Goal: Task Accomplishment & Management: Manage account settings

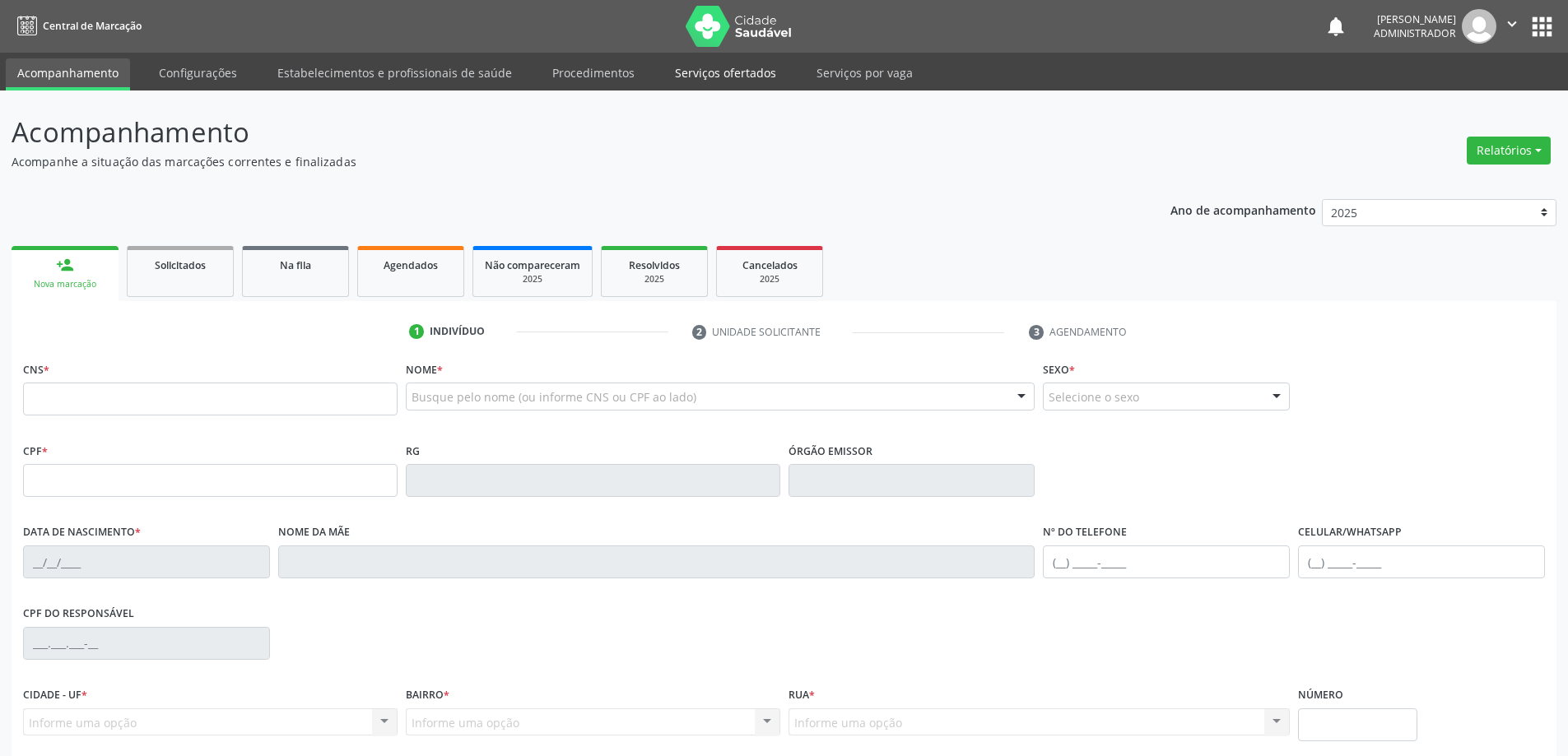
click at [698, 71] on link "Serviços ofertados" at bounding box center [725, 73] width 124 height 29
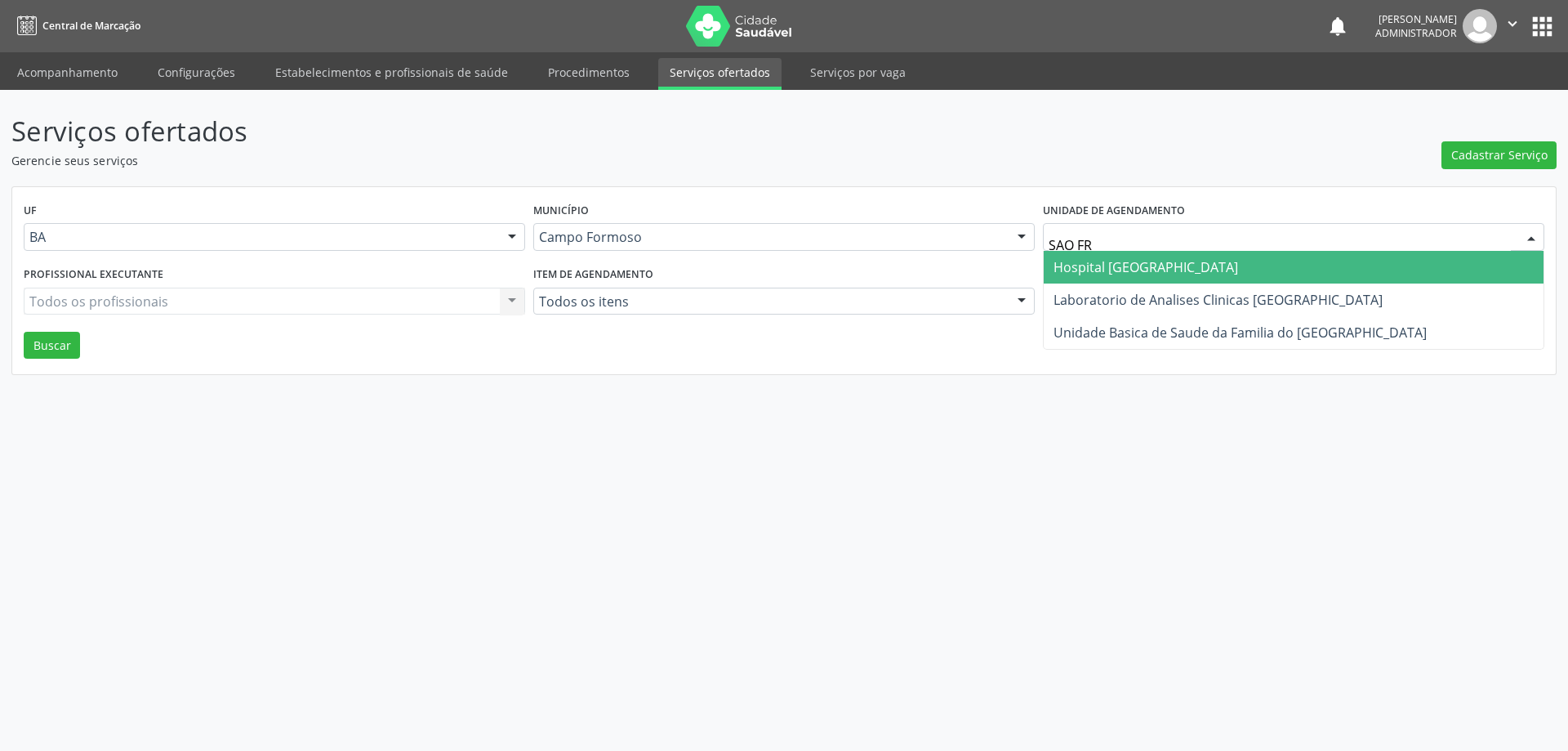
type input "SAO FRA"
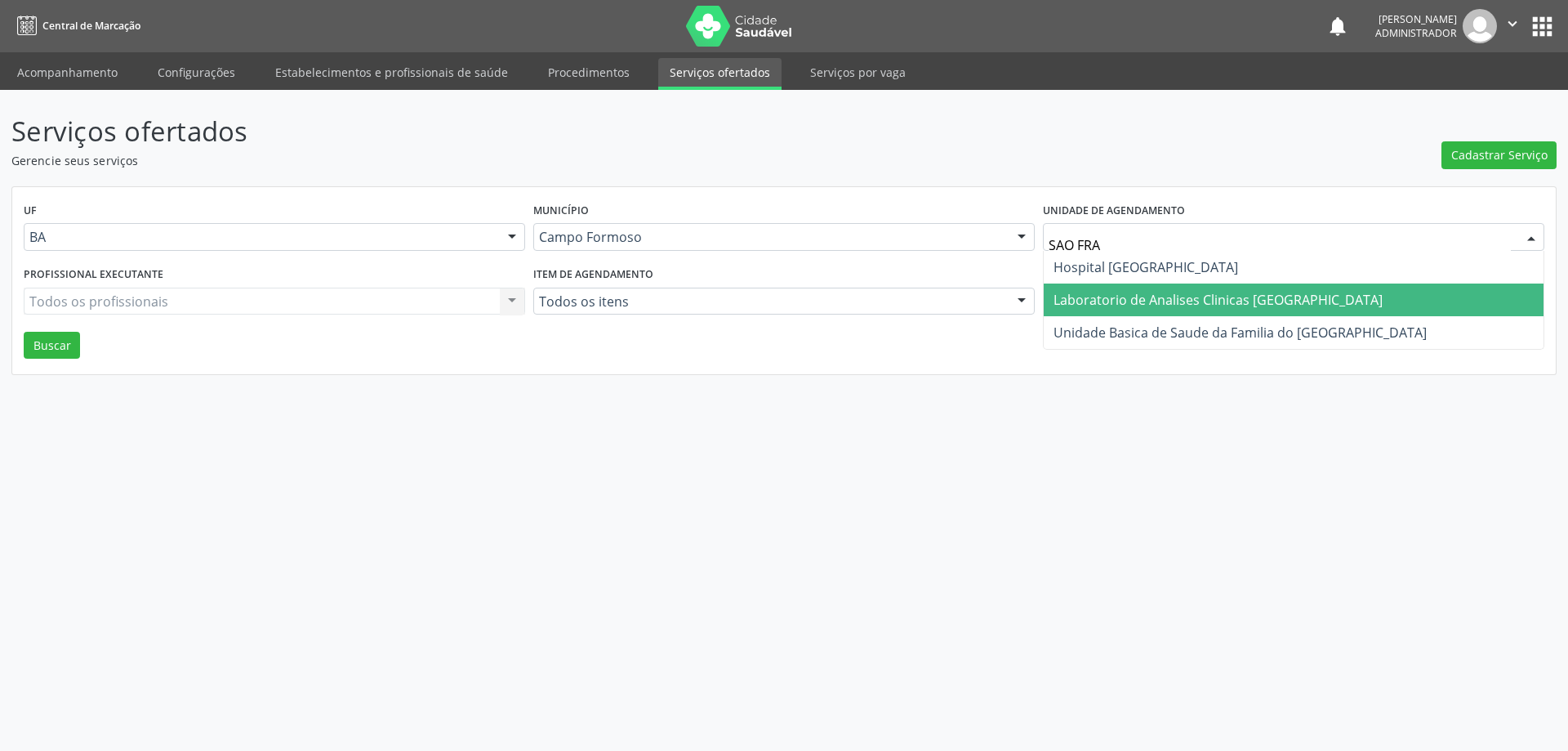
click at [1120, 303] on span "Laboratorio de Analises Clinicas [GEOGRAPHIC_DATA]" at bounding box center [1219, 300] width 330 height 18
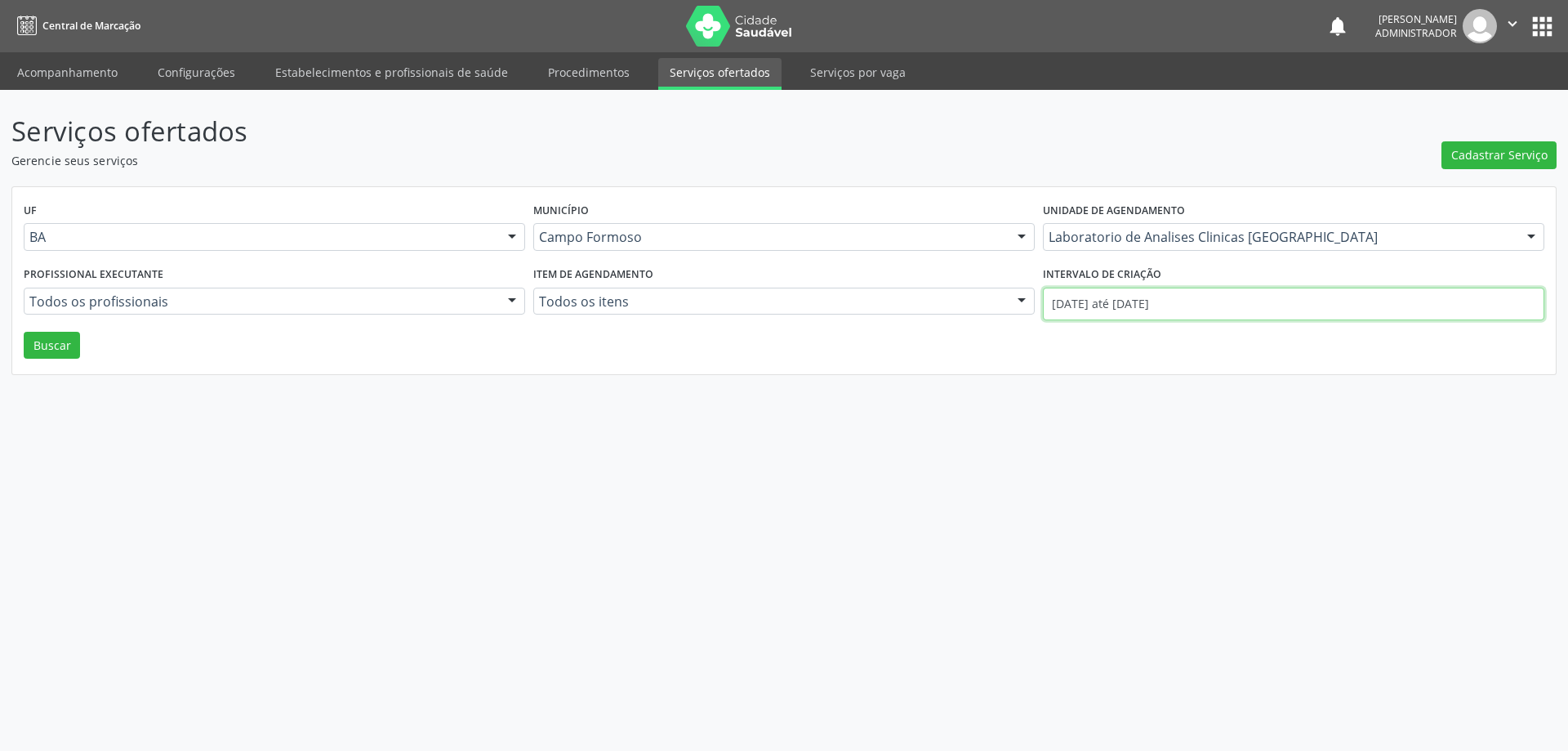
click at [1102, 303] on input "01/08/2025 até 19/08/2025" at bounding box center [1294, 304] width 502 height 33
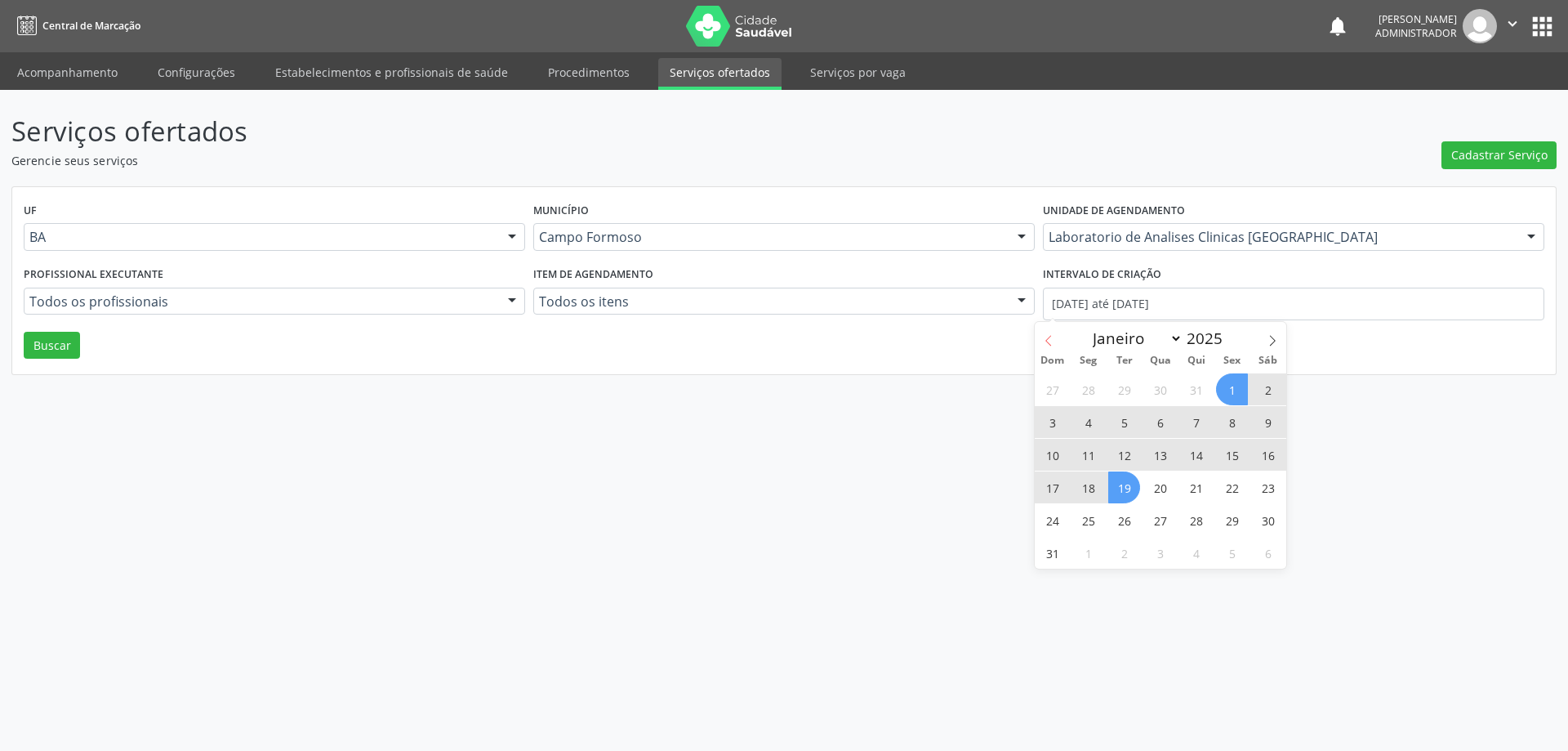
click at [1048, 334] on span at bounding box center [1049, 336] width 28 height 28
select select "6"
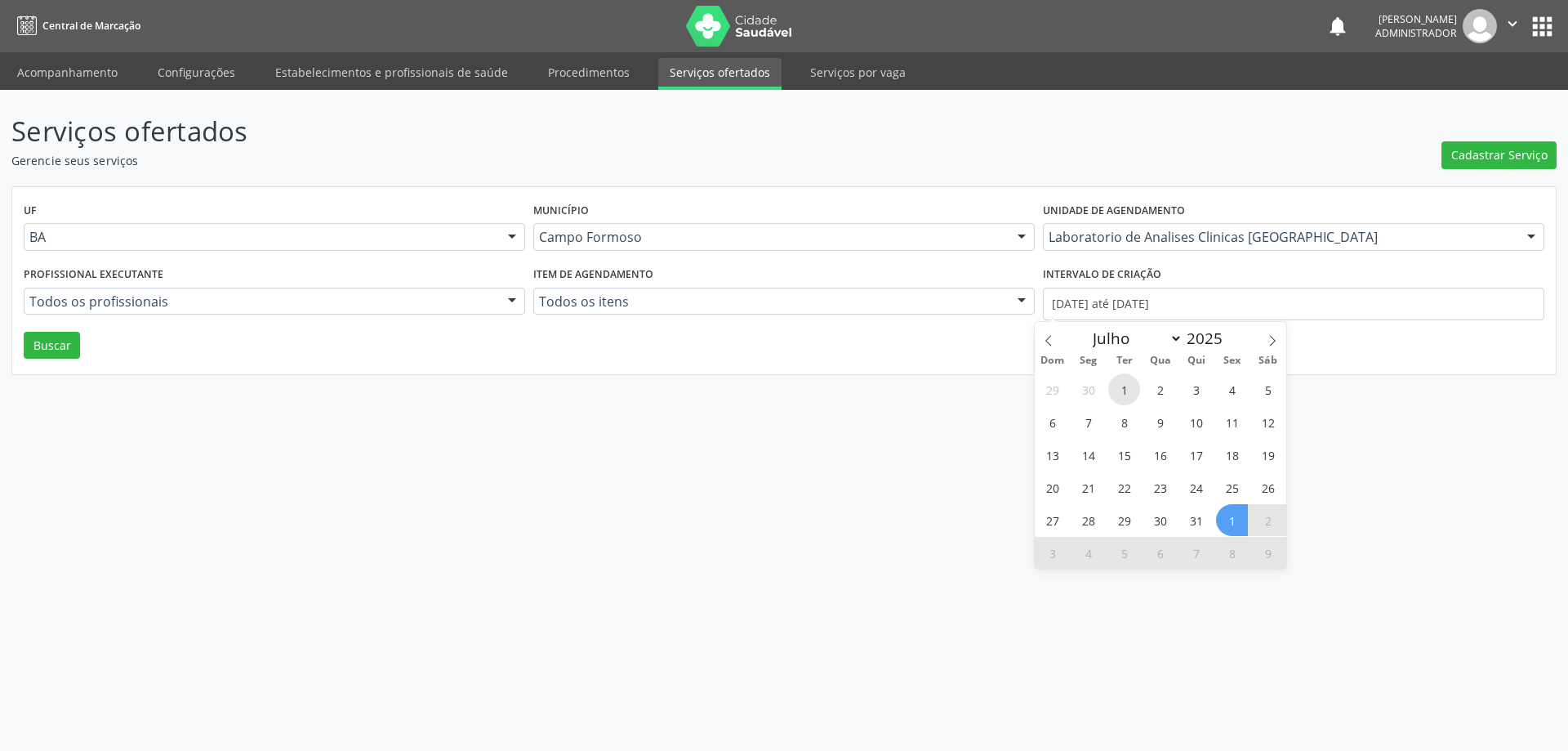
click at [1129, 376] on span "1" at bounding box center [1124, 389] width 32 height 32
type input "01/07/2025"
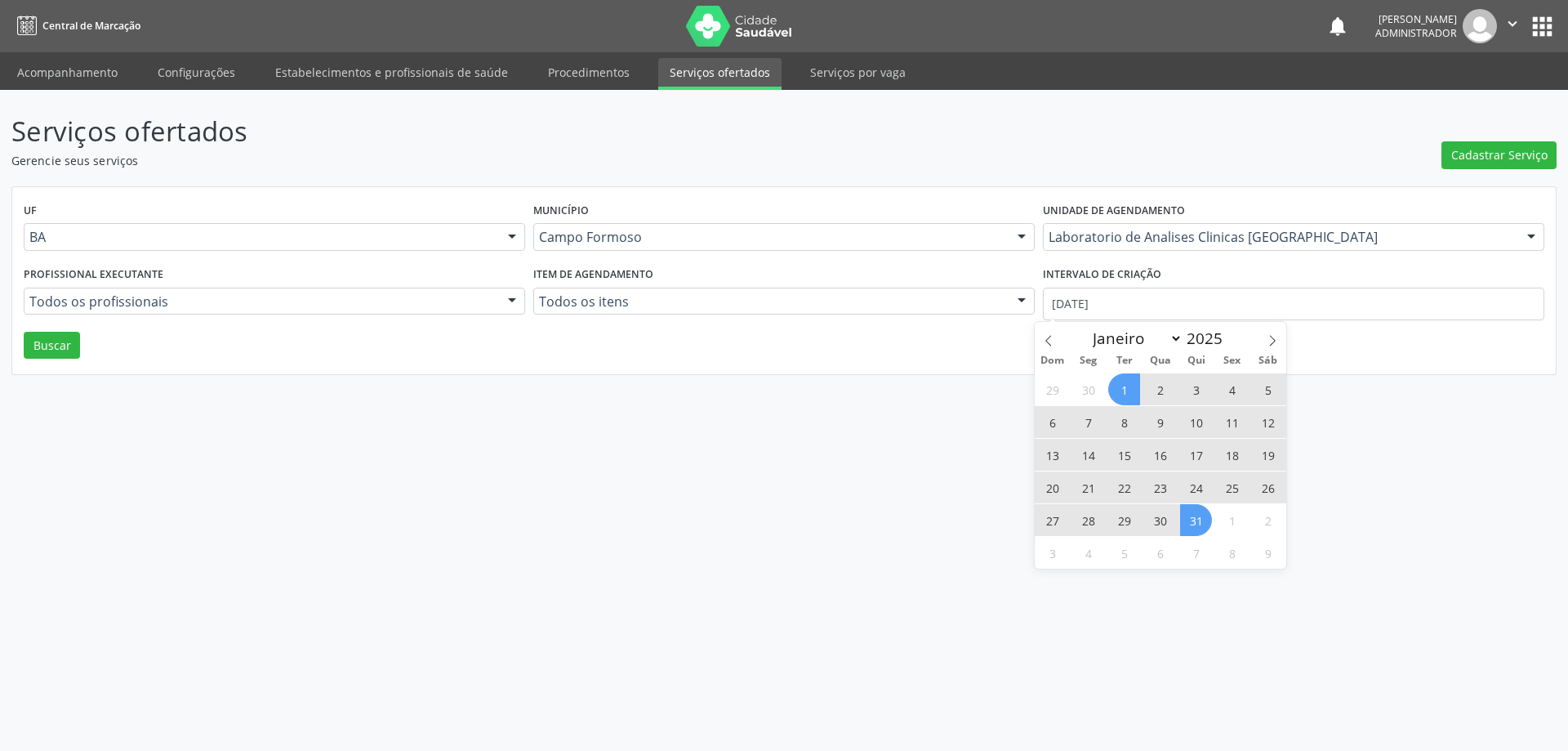
click at [1190, 521] on span "31" at bounding box center [1196, 520] width 32 height 32
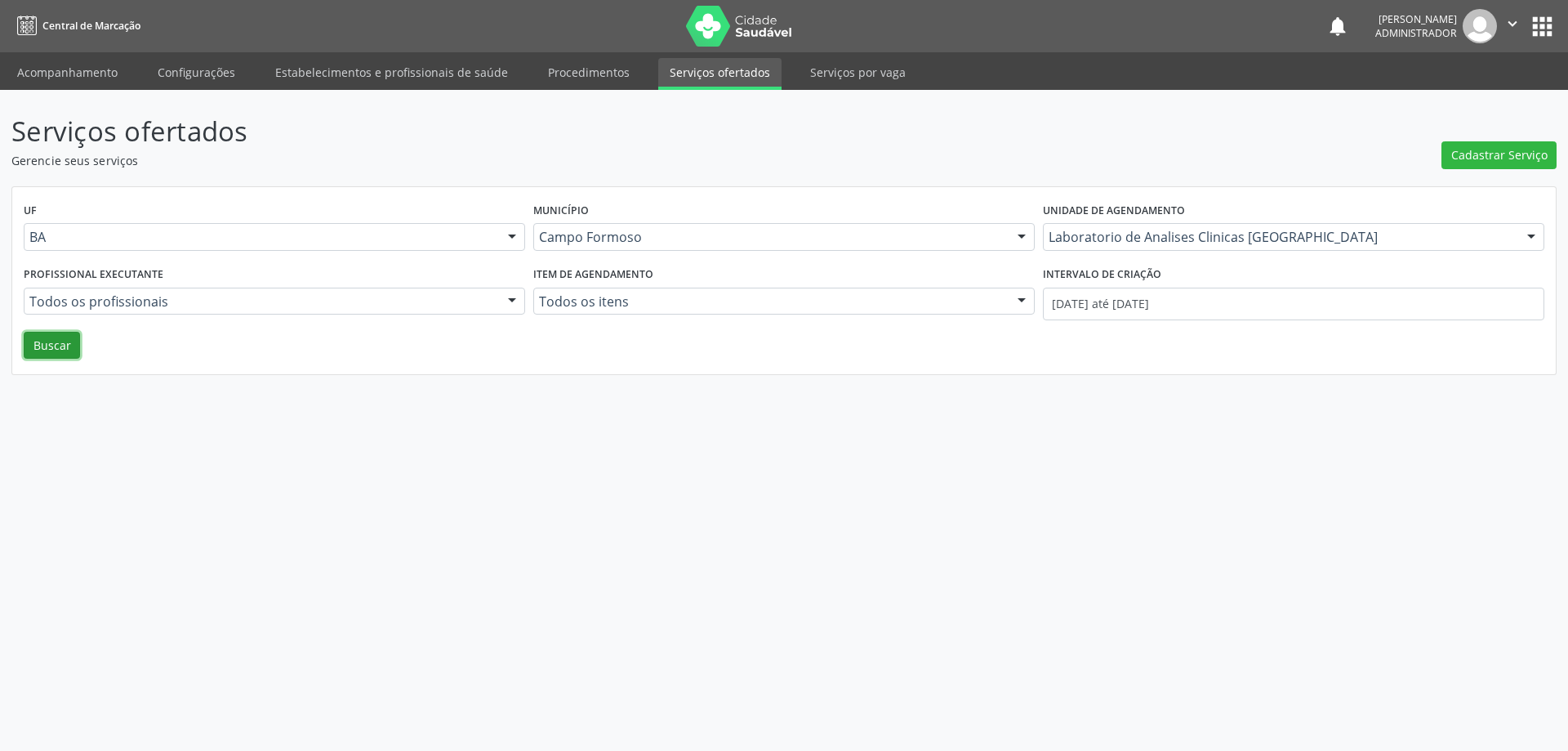
click at [42, 346] on button "Buscar" at bounding box center [52, 346] width 57 height 28
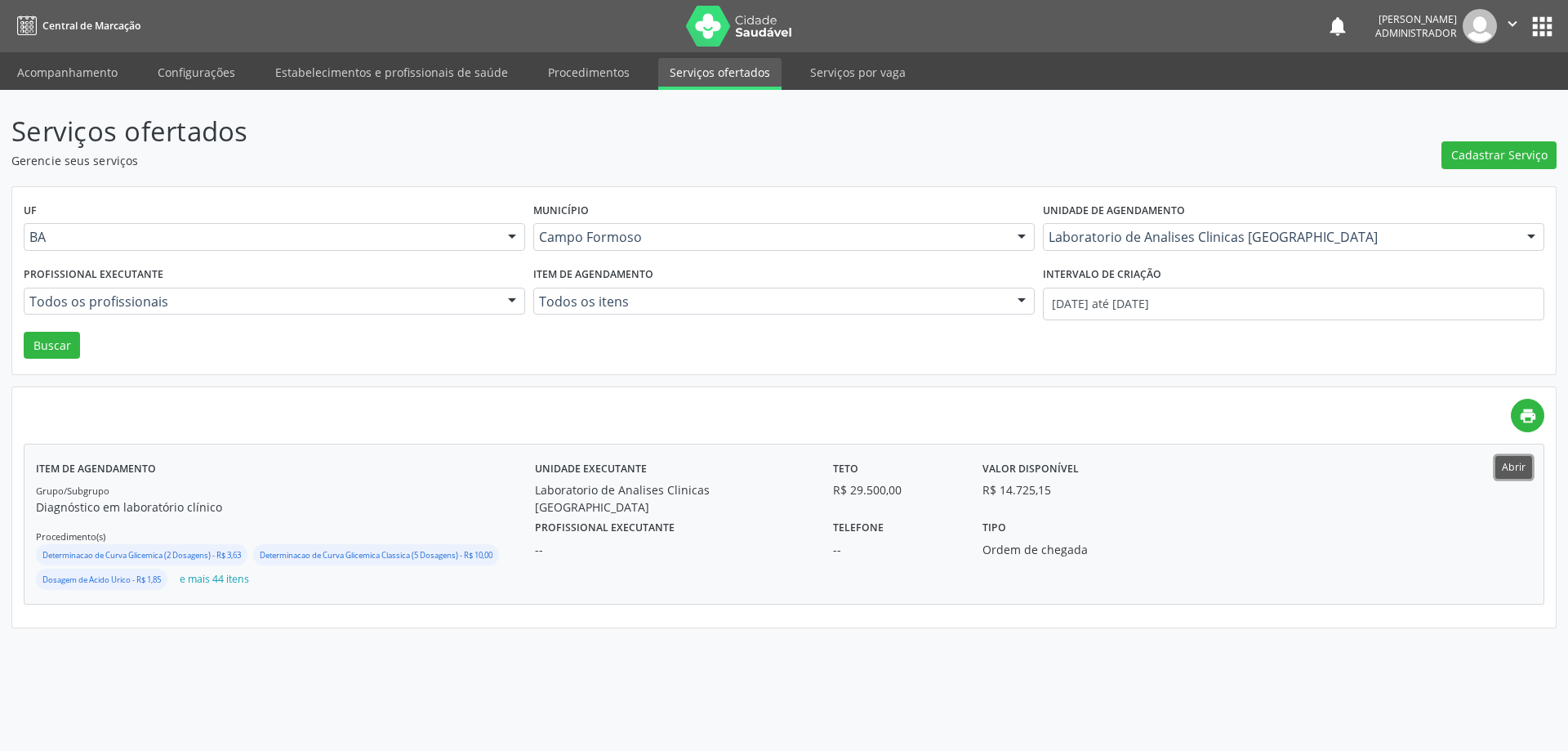
click at [1503, 460] on button "Abrir" at bounding box center [1514, 467] width 37 height 22
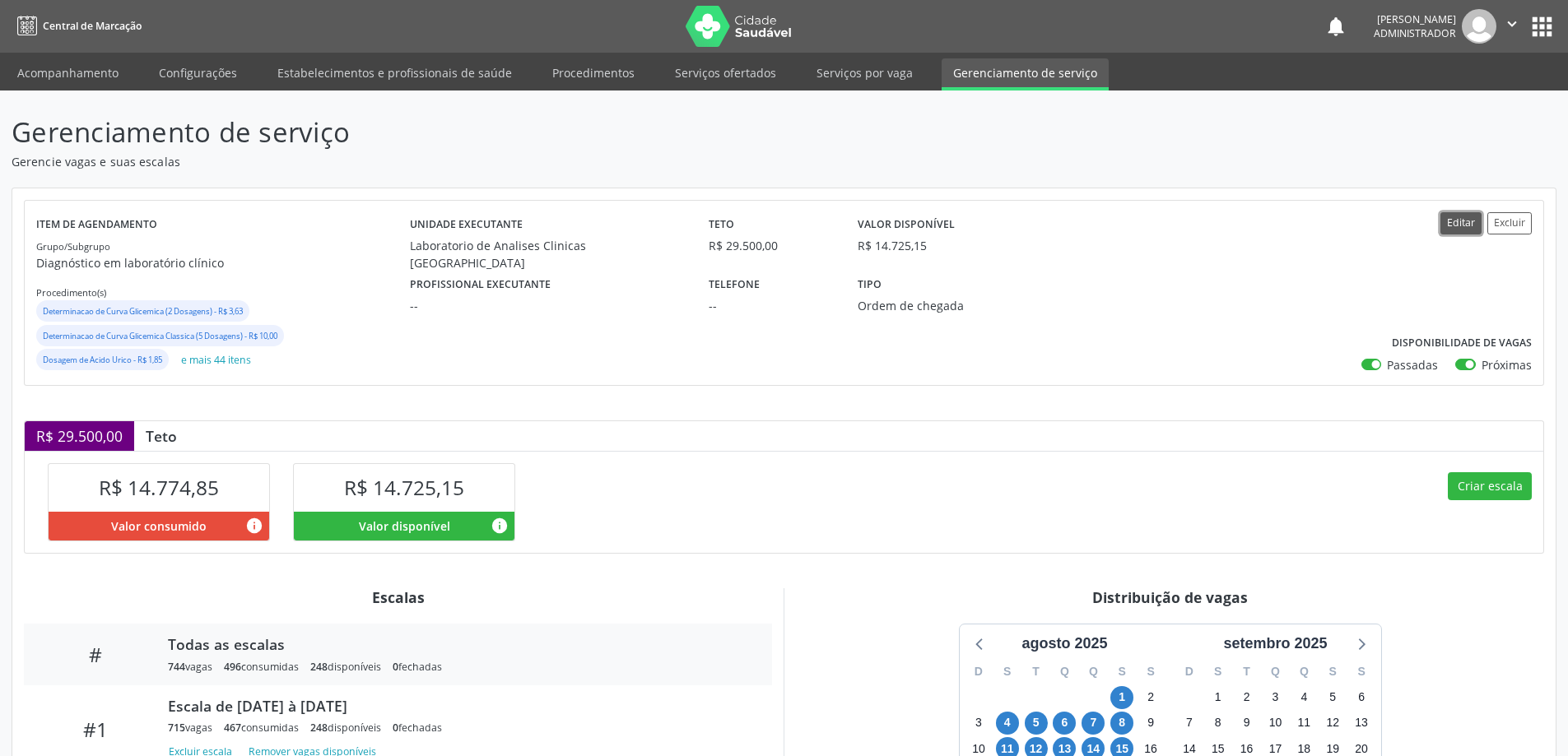
click at [1447, 220] on button "Editar" at bounding box center [1461, 223] width 41 height 22
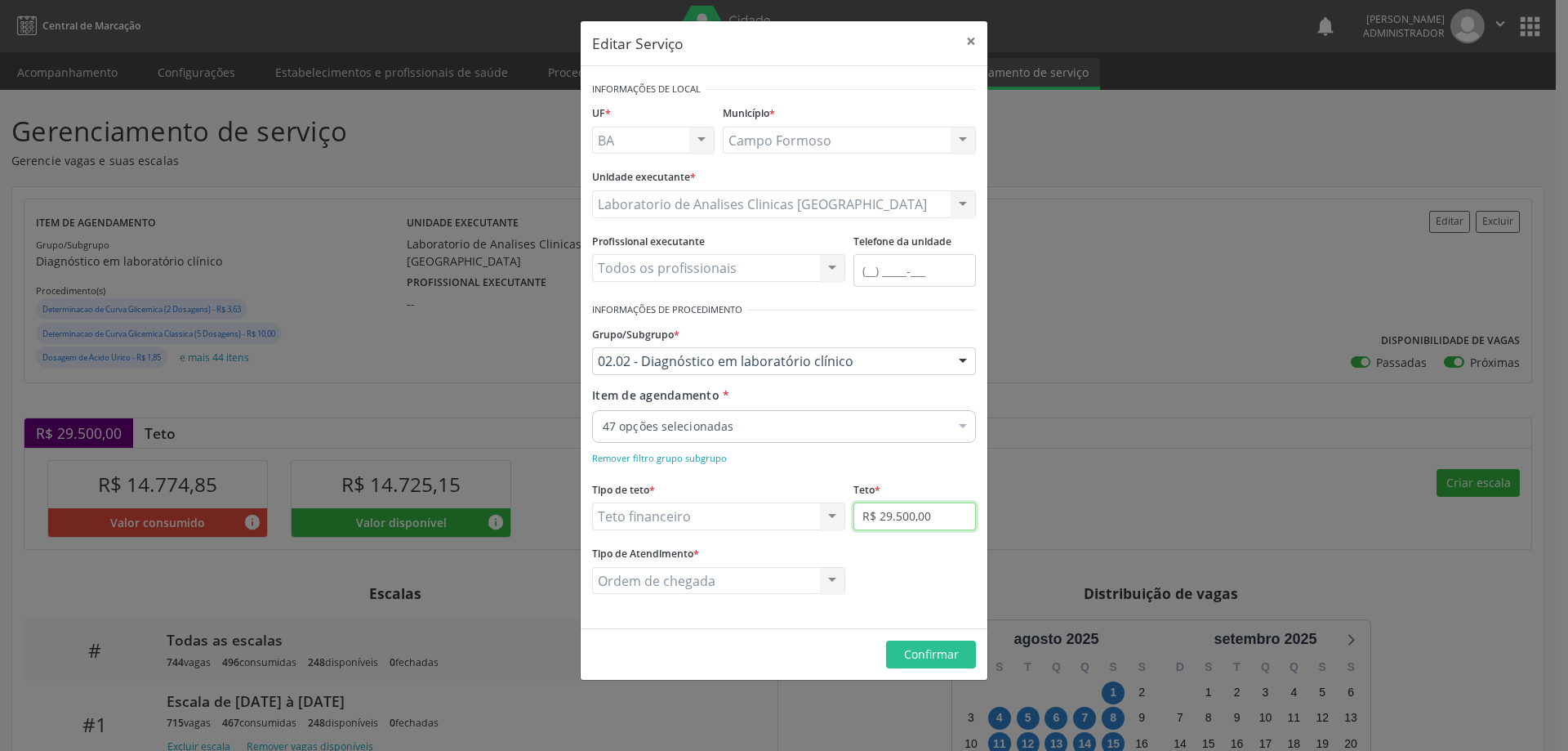
click at [890, 517] on input "R$ 29.500,00" at bounding box center [914, 517] width 122 height 28
type input "R$ 19.500,00"
click at [935, 650] on span "Confirmar" at bounding box center [931, 653] width 55 height 16
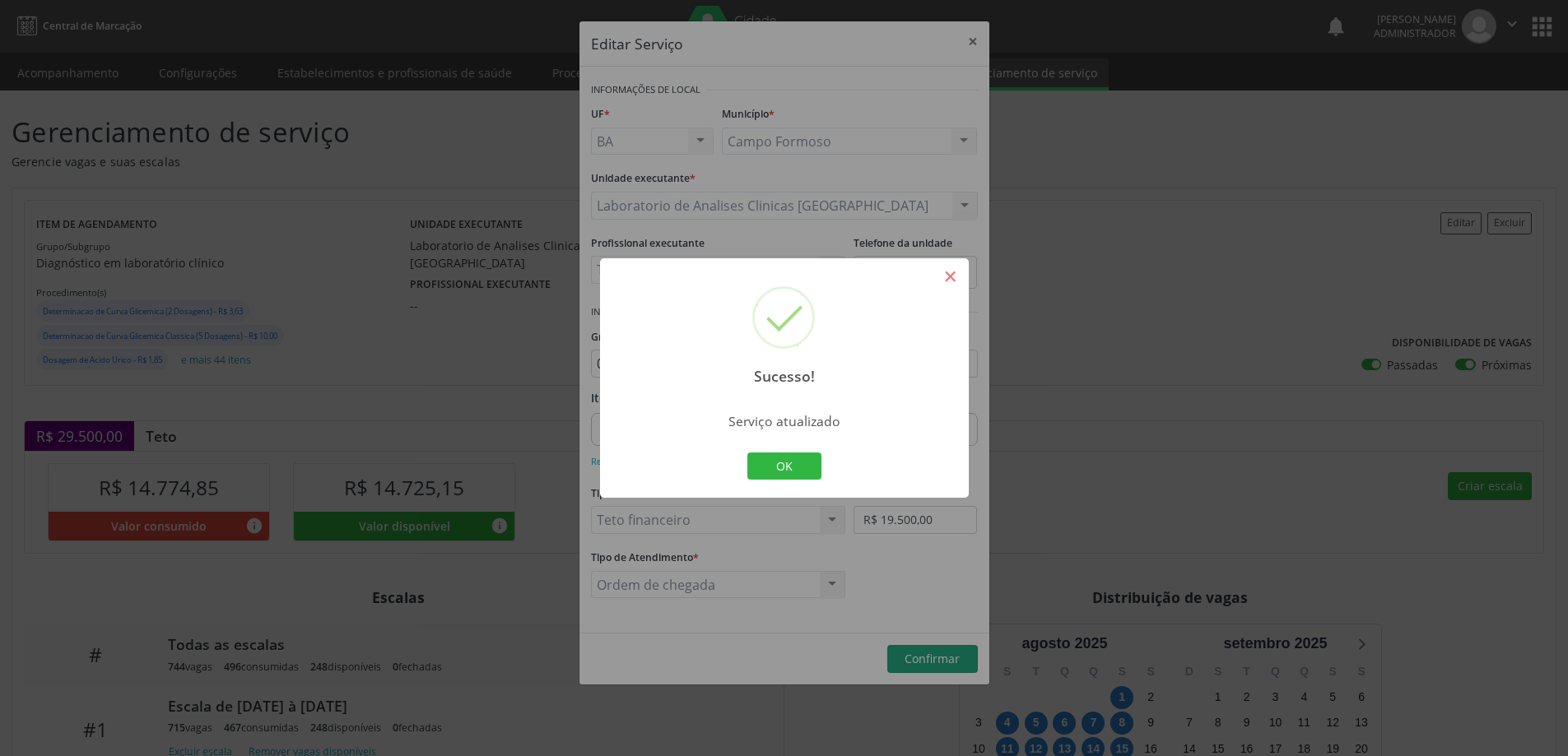
click at [949, 274] on button "×" at bounding box center [950, 276] width 28 height 28
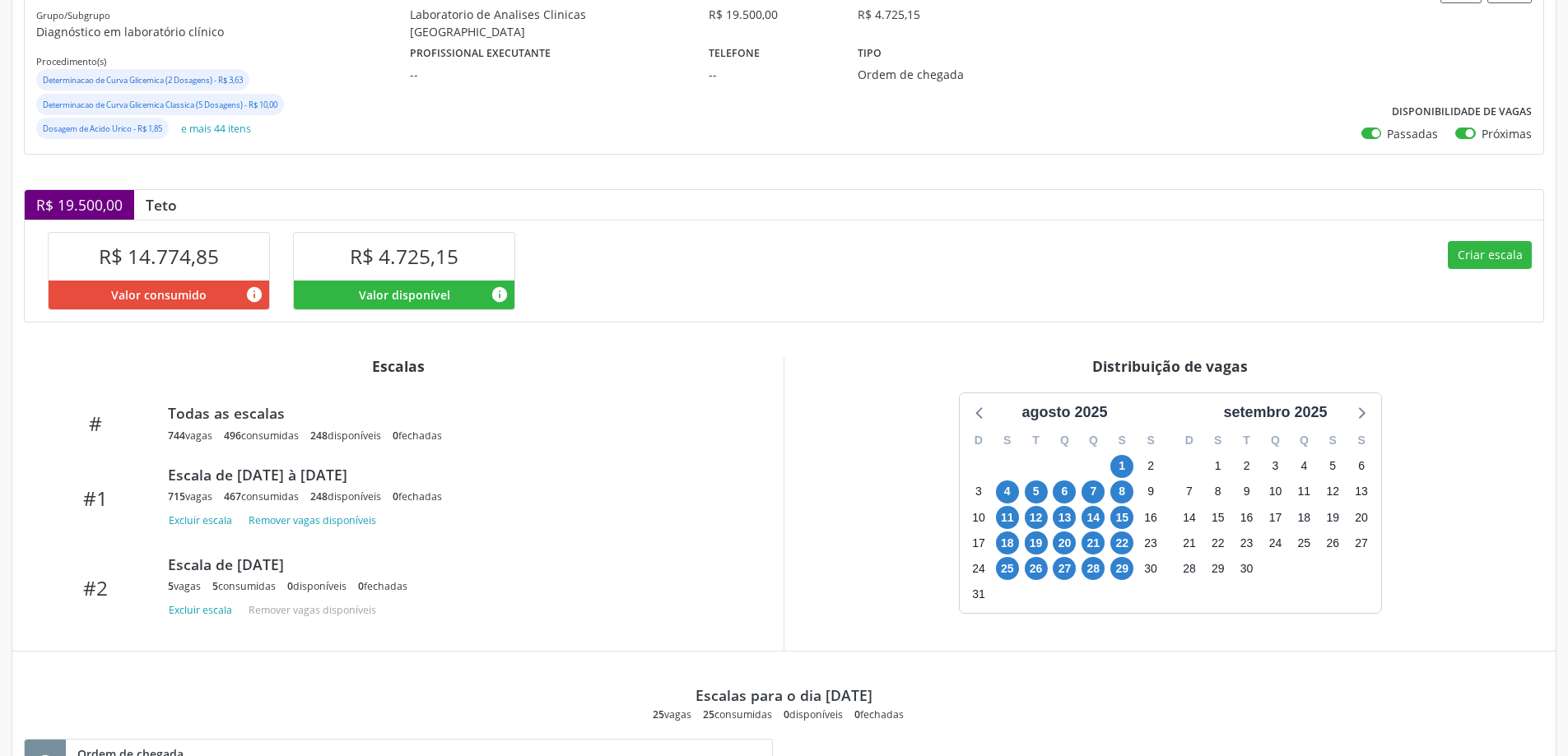
scroll to position [247, 0]
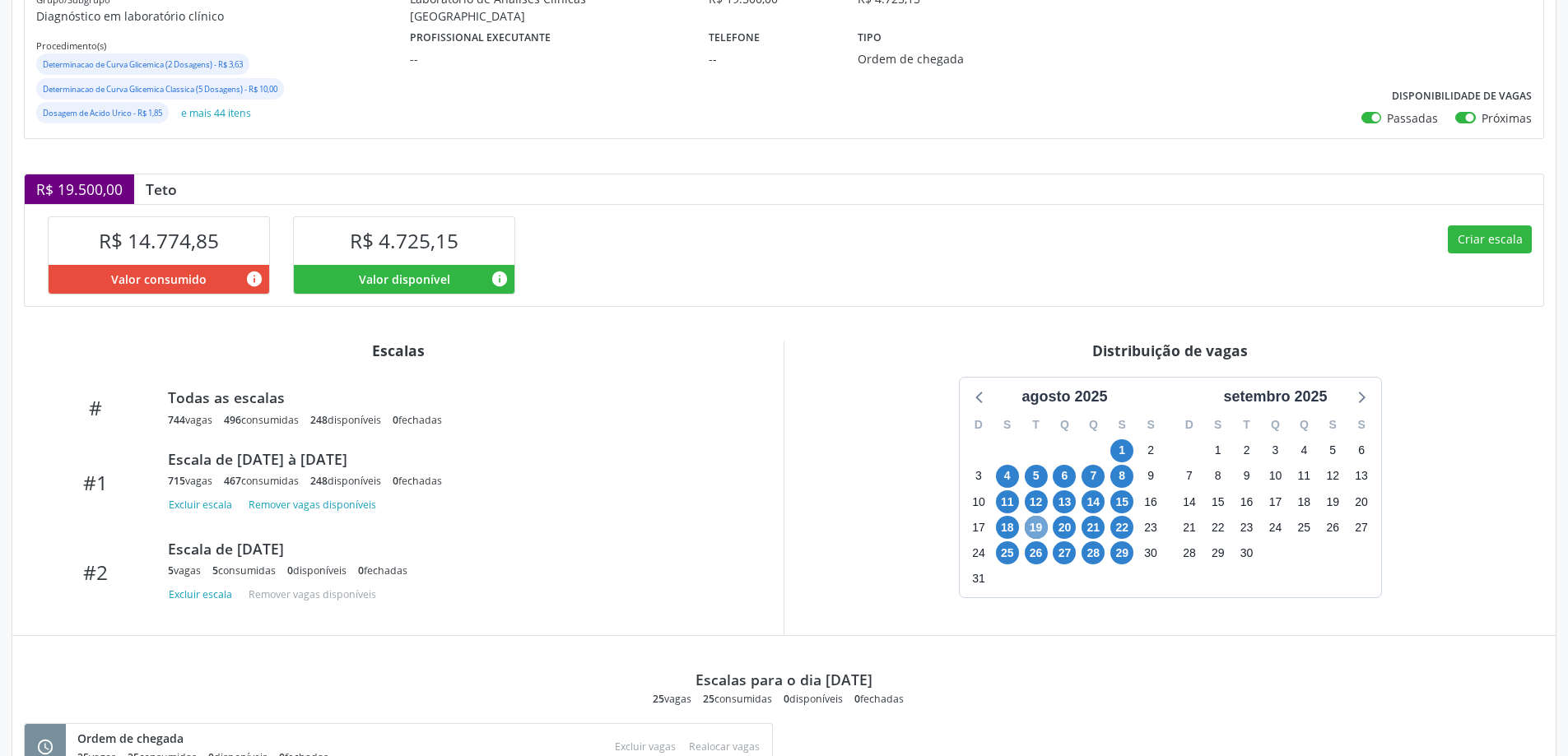
click at [1037, 529] on span "19" at bounding box center [1036, 527] width 23 height 23
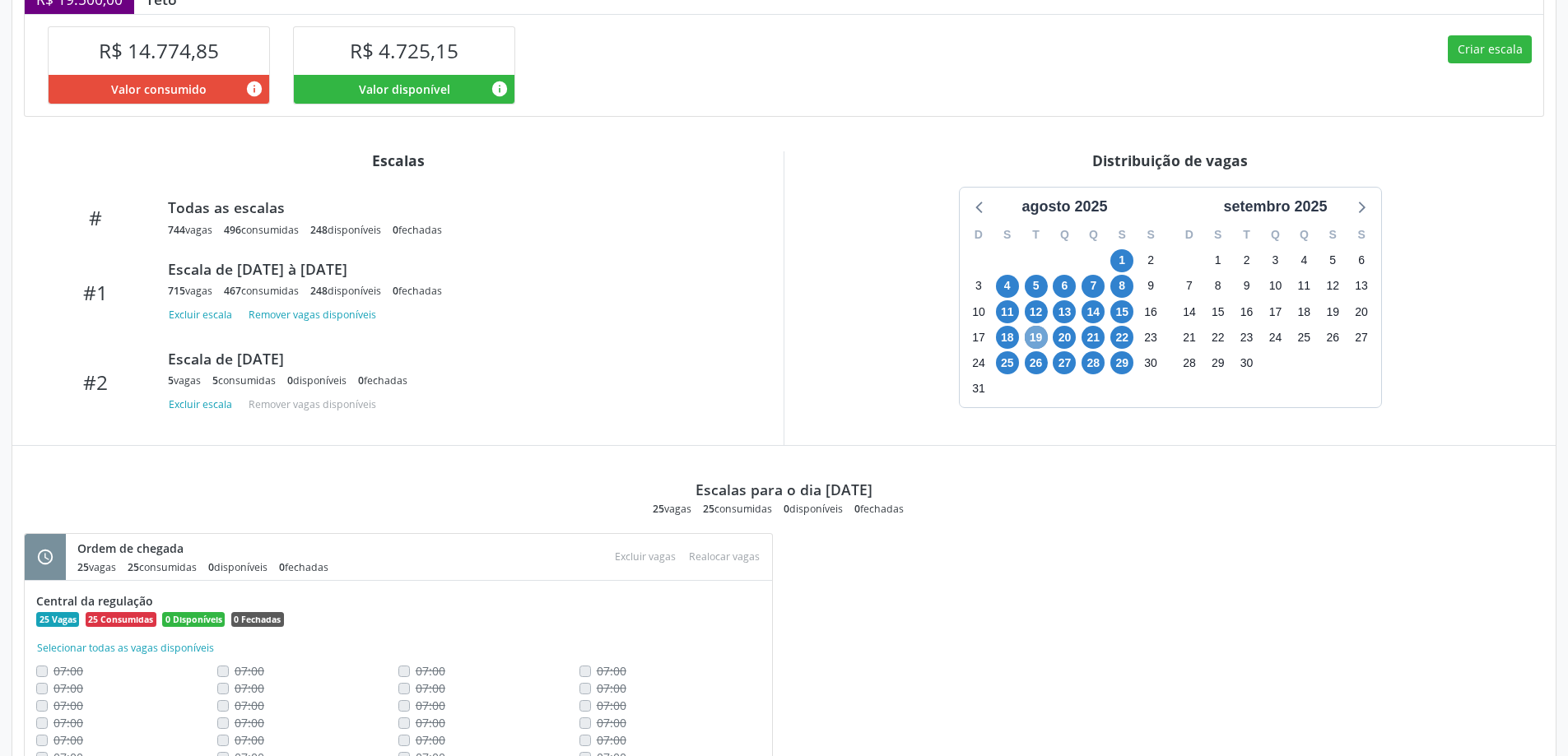
scroll to position [494, 0]
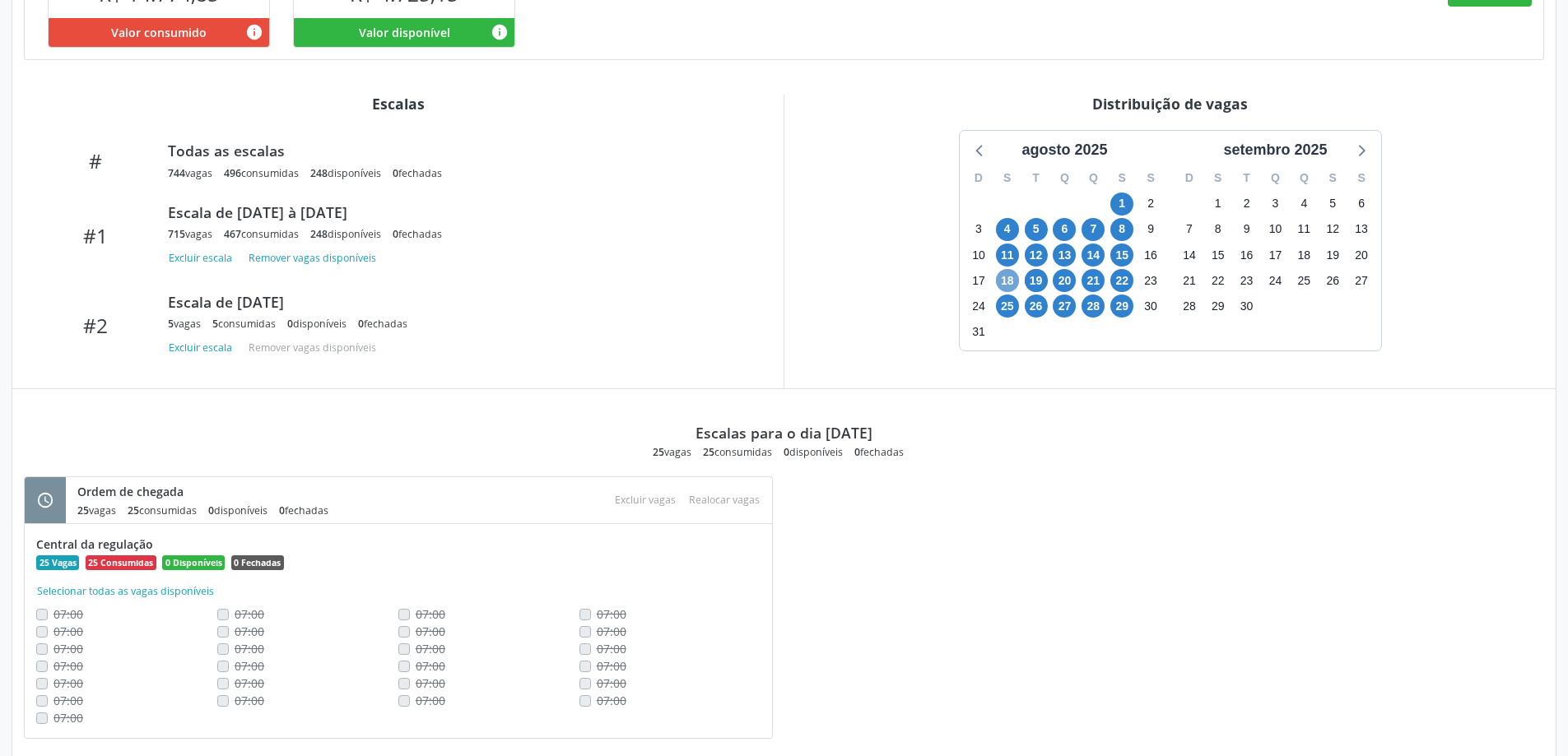
click at [1007, 282] on span "18" at bounding box center [1007, 281] width 23 height 23
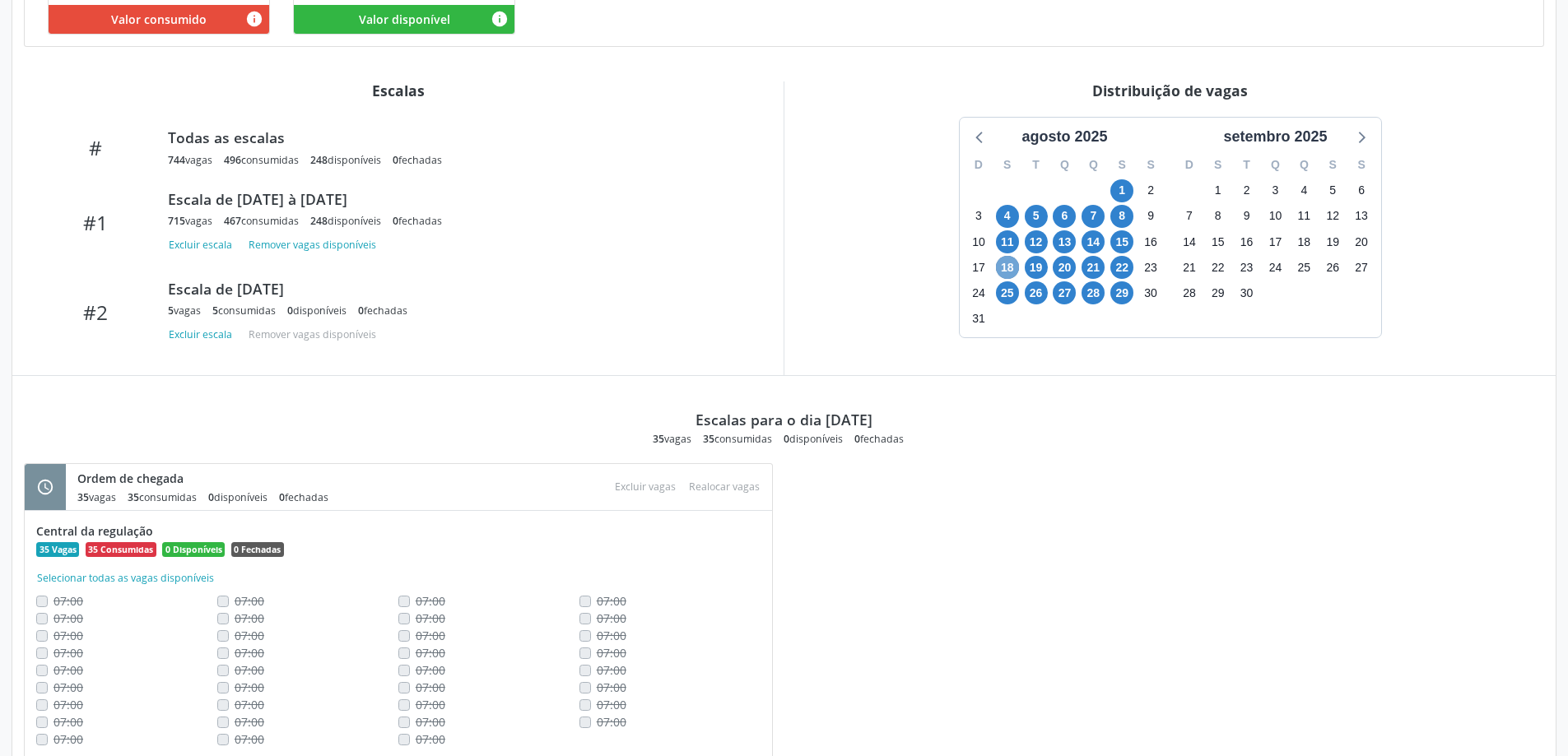
scroll to position [481, 0]
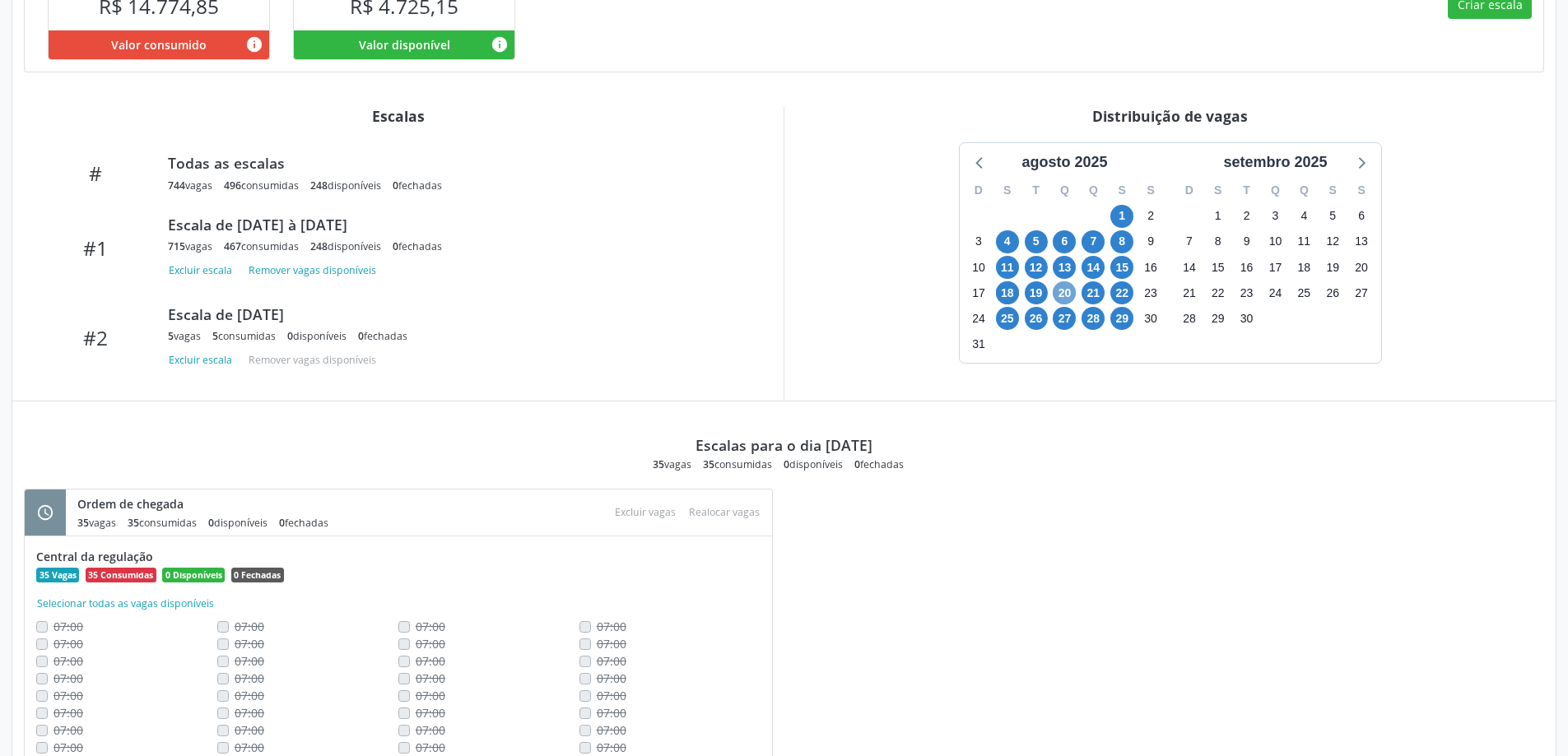
click at [1064, 294] on span "20" at bounding box center [1064, 293] width 23 height 23
click at [1065, 294] on span "20" at bounding box center [1064, 293] width 23 height 23
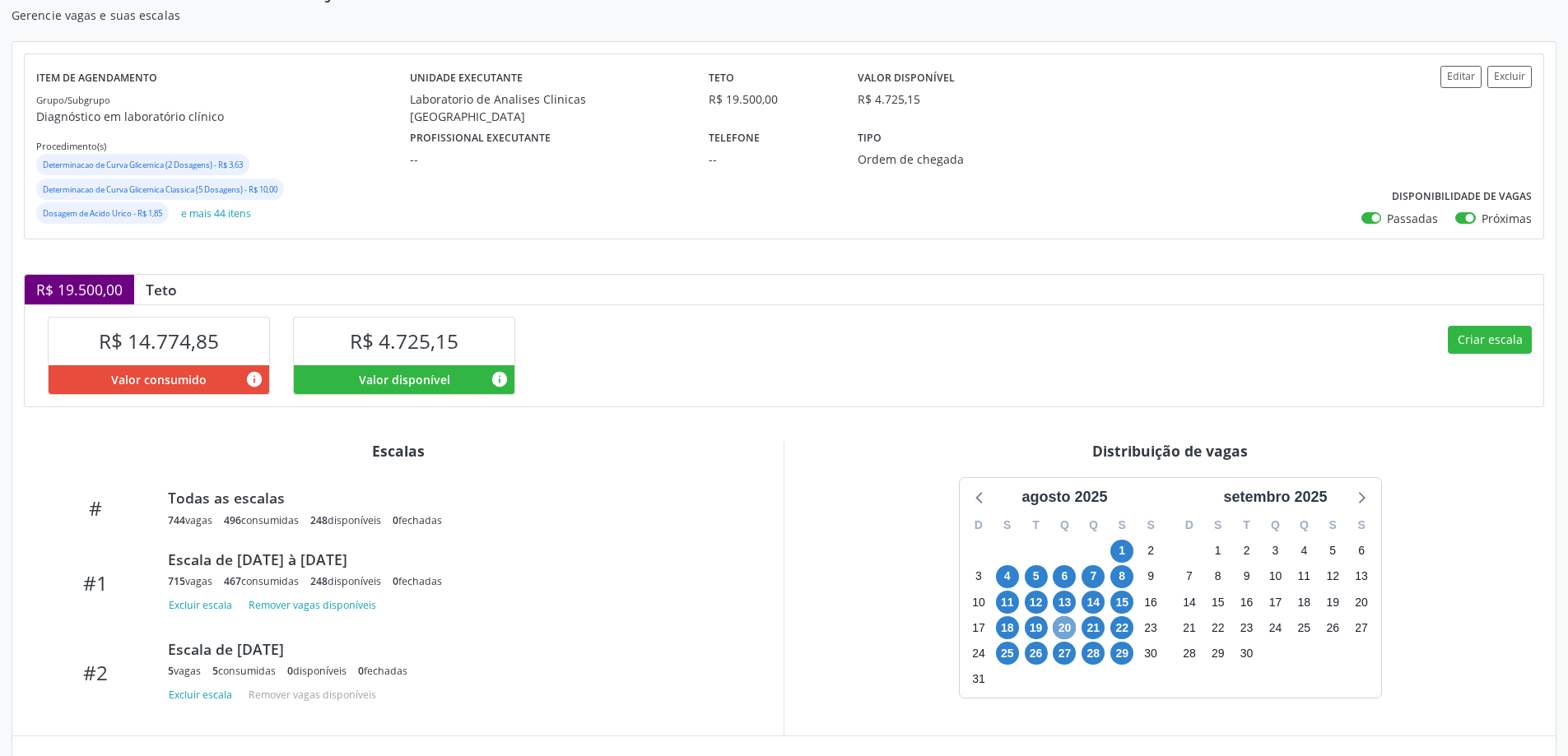
scroll to position [118, 0]
